Goal: Task Accomplishment & Management: Complete application form

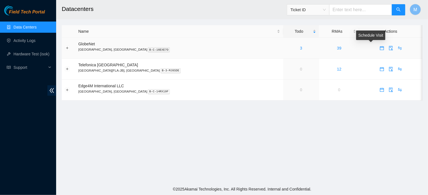
click at [379, 48] on icon "calendar" at bounding box center [381, 48] width 4 height 4
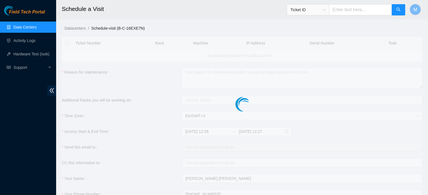
type input "[DATE] 12:28"
type input "[DATE] 12:27"
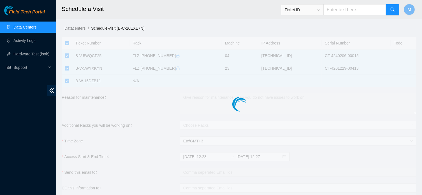
checkbox input "true"
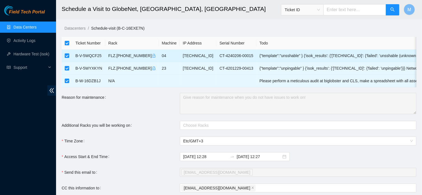
click at [67, 57] on input "checkbox" at bounding box center [67, 56] width 4 height 4
checkbox input "false"
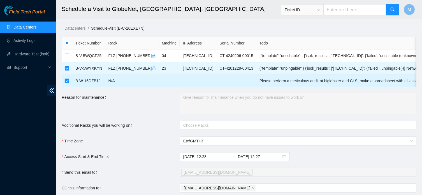
click at [66, 82] on input "checkbox" at bounding box center [67, 81] width 4 height 4
checkbox input "false"
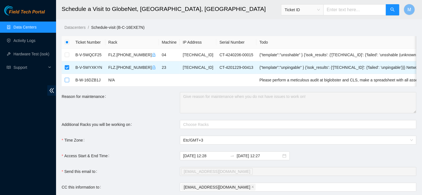
scroll to position [42, 0]
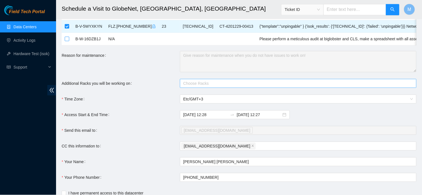
click at [272, 87] on div at bounding box center [295, 83] width 228 height 7
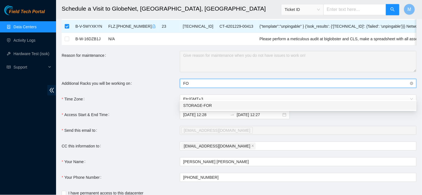
type input "F"
type input "forta"
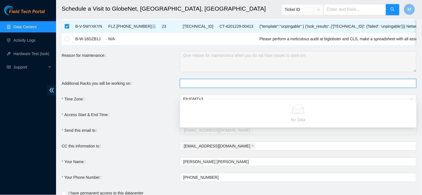
click at [142, 68] on div "Reason for maintenance" at bounding box center [121, 61] width 118 height 21
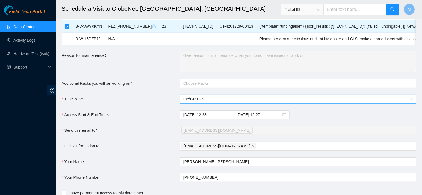
click at [211, 104] on span "Etc/GMT+3" at bounding box center [298, 99] width 230 height 8
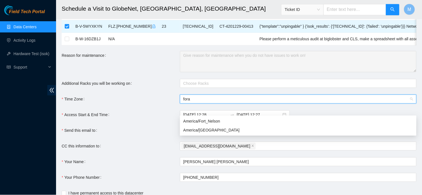
scroll to position [0, 0]
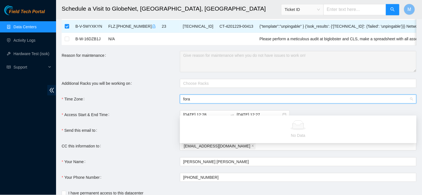
type input "for"
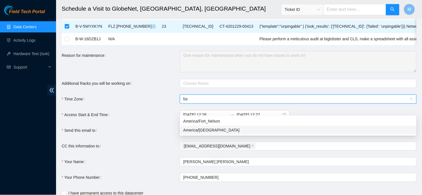
click at [205, 132] on div "America/[GEOGRAPHIC_DATA]" at bounding box center [298, 131] width 230 height 6
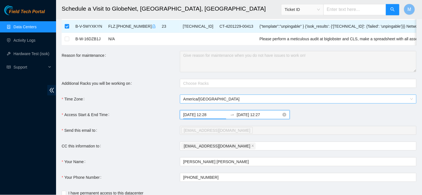
drag, startPoint x: 214, startPoint y: 127, endPoint x: 207, endPoint y: 127, distance: 7.8
click at [207, 118] on input "[DATE] 12:28" at bounding box center [205, 115] width 45 height 6
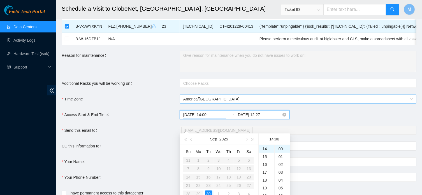
type input "[DATE] 14:00"
drag, startPoint x: 266, startPoint y: 126, endPoint x: 257, endPoint y: 127, distance: 9.1
click at [257, 118] on input "[DATE] 12:27" at bounding box center [259, 115] width 45 height 6
click at [255, 118] on input "[DATE] 18:00" at bounding box center [259, 115] width 45 height 6
type input "[DATE] 18:00"
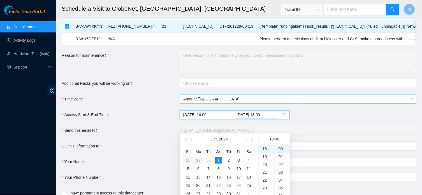
type input "[DATE] 12:28"
type input "[DATE] 12:27"
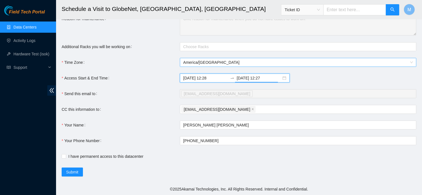
scroll to position [141, 0]
drag, startPoint x: 214, startPoint y: 78, endPoint x: 204, endPoint y: 78, distance: 10.1
click at [204, 78] on input "[DATE] 12:28" at bounding box center [205, 78] width 45 height 6
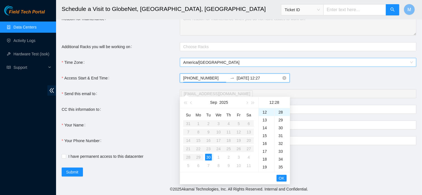
scroll to position [220, 0]
click at [325, 113] on div "[EMAIL_ADDRESS][DOMAIN_NAME]" at bounding box center [295, 110] width 228 height 8
click at [206, 78] on input "[DATE] 12:28" at bounding box center [205, 78] width 45 height 6
type input "[DATE] 14:00"
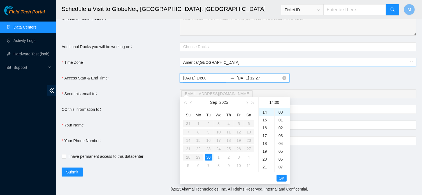
click at [252, 78] on input "[DATE] 12:27" at bounding box center [259, 78] width 45 height 6
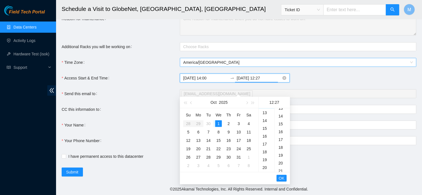
scroll to position [212, 0]
click at [207, 121] on div "30" at bounding box center [208, 124] width 7 height 7
drag, startPoint x: 267, startPoint y: 76, endPoint x: 257, endPoint y: 79, distance: 9.8
click at [257, 79] on input "[DATE] 12:27" at bounding box center [259, 78] width 45 height 6
click at [282, 175] on span "OK" at bounding box center [282, 178] width 6 height 6
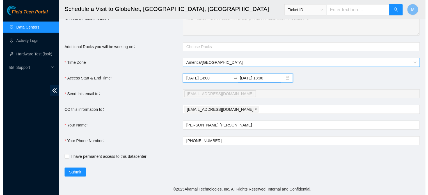
scroll to position [0, 0]
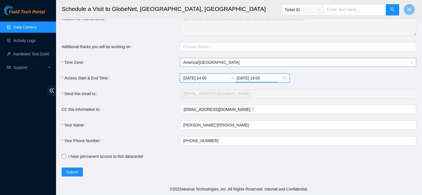
type input "[DATE] 18:00"
click at [63, 157] on input "I have permanent access to this datacenter" at bounding box center [64, 156] width 4 height 4
checkbox input "true"
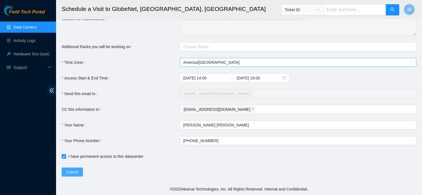
click at [70, 172] on span "Submit" at bounding box center [72, 172] width 12 height 6
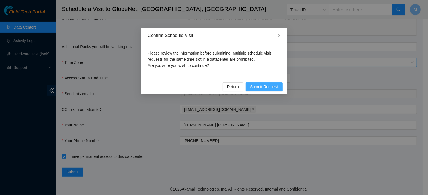
click at [255, 86] on span "Submit Request" at bounding box center [264, 87] width 28 height 6
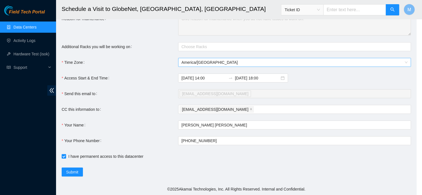
type input "[DATE] 12:30"
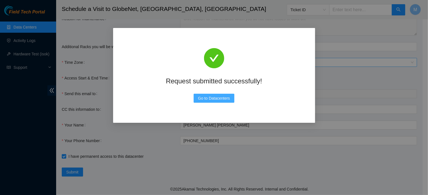
click at [226, 98] on span "Go to Datacenters" at bounding box center [214, 98] width 32 height 6
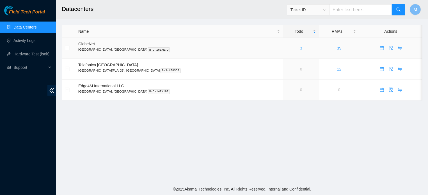
click at [300, 50] on link "3" at bounding box center [301, 48] width 2 height 4
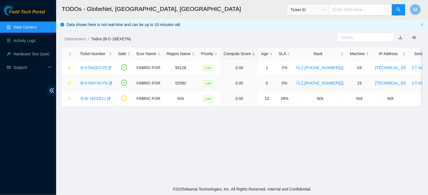
click at [96, 84] on link "B-V-5WYXKYN" at bounding box center [93, 83] width 27 height 4
